Goal: Navigation & Orientation: Find specific page/section

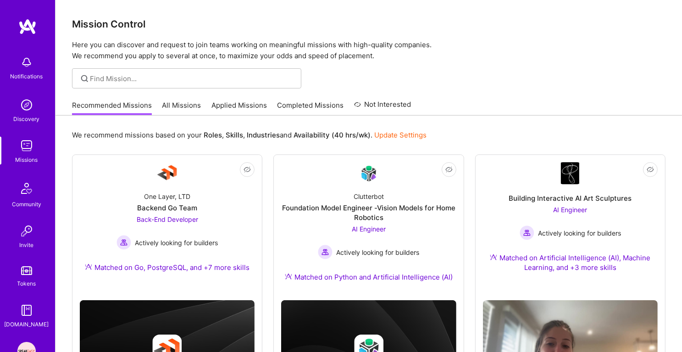
click at [30, 106] on img at bounding box center [26, 105] width 18 height 18
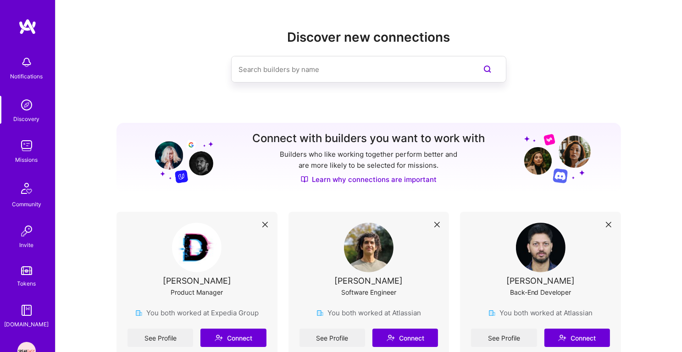
click at [26, 145] on img at bounding box center [26, 146] width 18 height 18
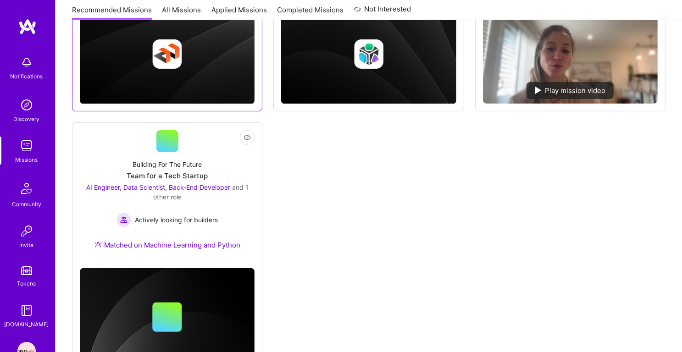
scroll to position [300, 0]
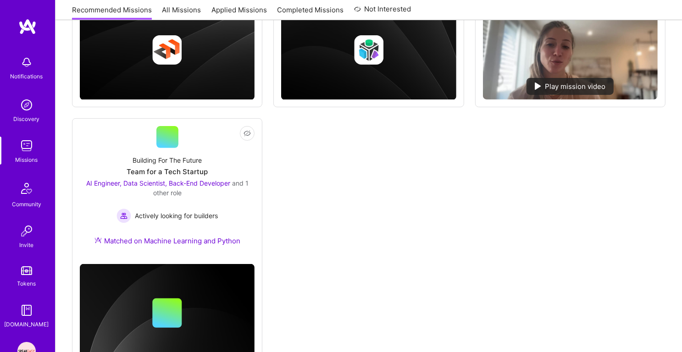
click at [28, 60] on img at bounding box center [26, 62] width 18 height 18
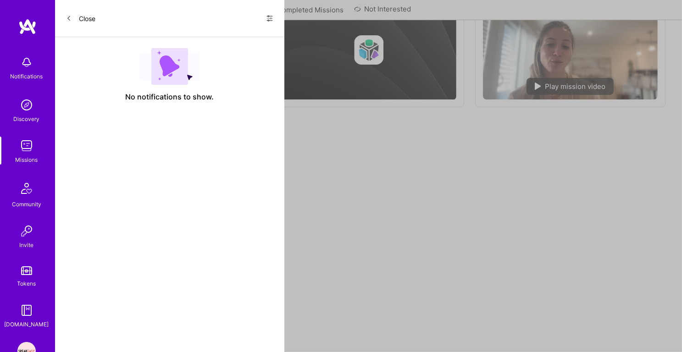
click at [27, 103] on img at bounding box center [26, 105] width 18 height 18
